Goal: Information Seeking & Learning: Learn about a topic

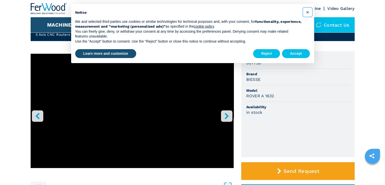
click at [308, 13] on span "×" at bounding box center [307, 12] width 3 height 6
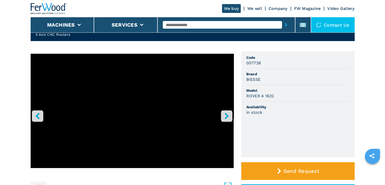
click at [227, 116] on icon "right-button" at bounding box center [227, 116] width 4 height 6
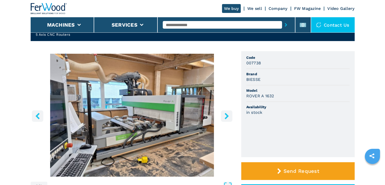
click at [227, 116] on icon "right-button" at bounding box center [227, 116] width 4 height 6
click at [228, 116] on icon "right-button" at bounding box center [227, 116] width 4 height 6
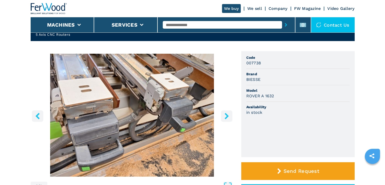
click at [228, 116] on icon "right-button" at bounding box center [227, 116] width 4 height 6
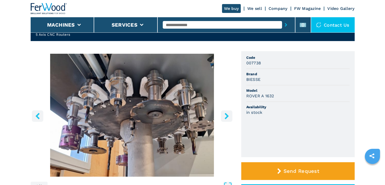
click at [228, 116] on icon "right-button" at bounding box center [227, 116] width 4 height 6
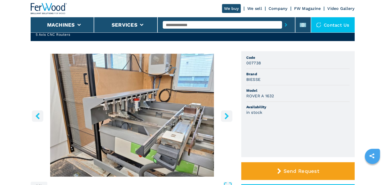
click at [228, 116] on icon "right-button" at bounding box center [227, 116] width 4 height 6
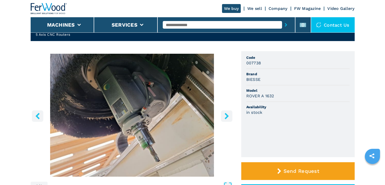
click at [229, 116] on icon "right-button" at bounding box center [227, 116] width 6 height 6
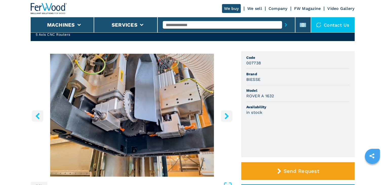
click at [229, 116] on icon "right-button" at bounding box center [227, 116] width 6 height 6
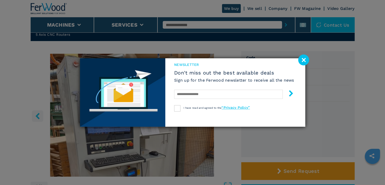
click at [302, 60] on image at bounding box center [303, 59] width 11 height 11
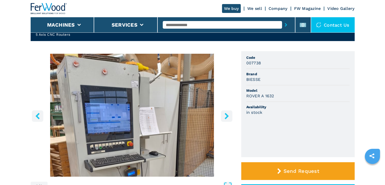
click at [40, 121] on button "left-button" at bounding box center [37, 115] width 11 height 11
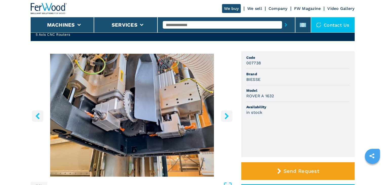
click at [36, 119] on icon "left-button" at bounding box center [37, 116] width 6 height 6
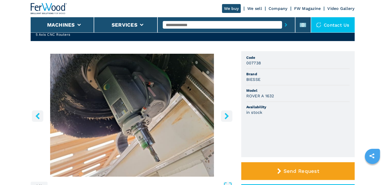
click at [35, 118] on icon "left-button" at bounding box center [37, 116] width 6 height 6
click at [43, 116] on button "left-button" at bounding box center [37, 115] width 11 height 11
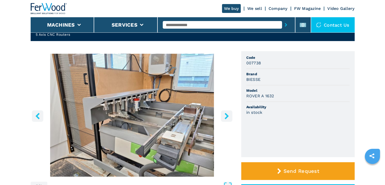
click at [39, 116] on icon "left-button" at bounding box center [37, 116] width 6 height 6
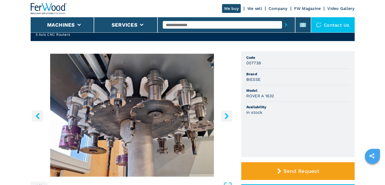
click at [39, 116] on icon "left-button" at bounding box center [37, 116] width 6 height 6
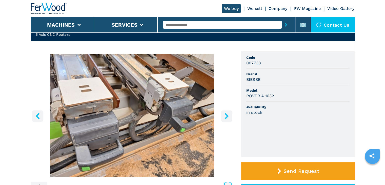
click at [39, 116] on icon "left-button" at bounding box center [37, 116] width 6 height 6
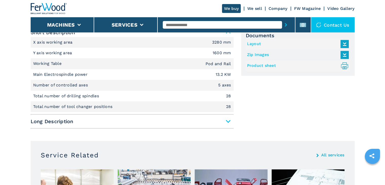
scroll to position [253, 0]
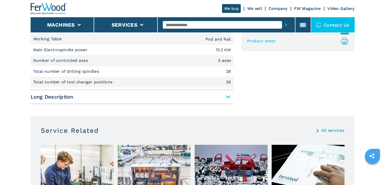
click at [227, 96] on span "Long Description" at bounding box center [132, 96] width 203 height 9
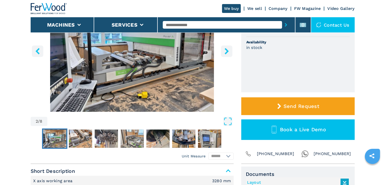
scroll to position [76, 0]
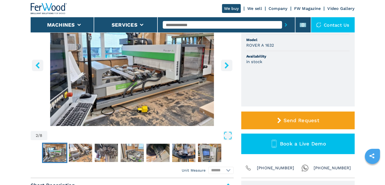
click at [181, 92] on img "Go to Slide 2" at bounding box center [132, 64] width 203 height 123
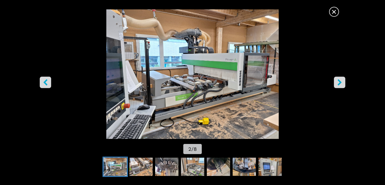
click at [339, 82] on icon "right-button" at bounding box center [340, 82] width 6 height 6
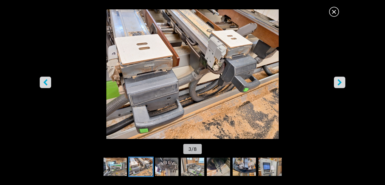
click at [340, 82] on icon "right-button" at bounding box center [340, 82] width 6 height 6
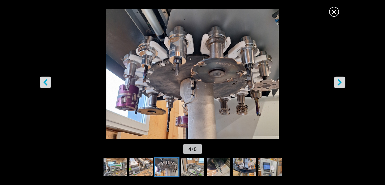
click at [337, 14] on span "×" at bounding box center [334, 10] width 9 height 9
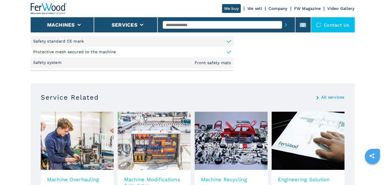
scroll to position [786, 0]
